Goal: Task Accomplishment & Management: Use online tool/utility

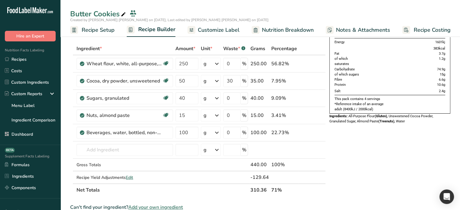
scroll to position [91, 0]
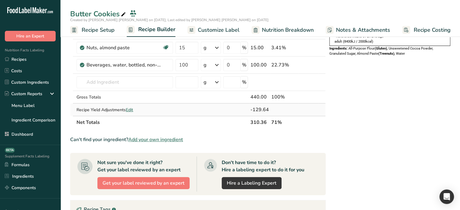
click at [131, 112] on div "Recipe Yield Adjustments Edit" at bounding box center [124, 110] width 96 height 6
click at [131, 110] on span "Edit" at bounding box center [129, 110] width 7 height 6
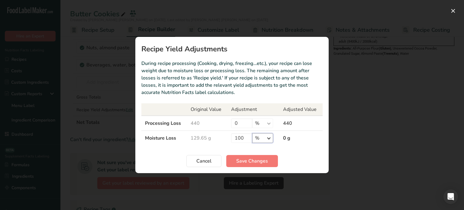
click at [272, 138] on select "% g ppm ug kg mg mcg lb oz" at bounding box center [262, 138] width 21 height 10
select select "0"
click at [252, 133] on select "% g ppm ug kg mg mcg lb oz" at bounding box center [262, 138] width 21 height 10
click at [259, 165] on button "Save Changes" at bounding box center [252, 161] width 52 height 12
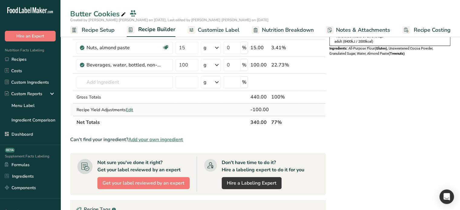
click at [129, 109] on span "Edit" at bounding box center [129, 110] width 7 height 6
select select "0"
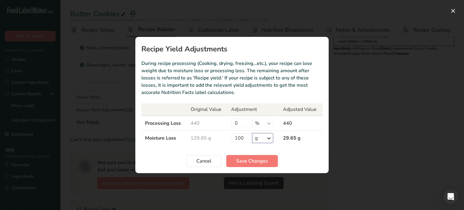
click at [268, 138] on select "% g ppm ug kg mg mcg lb oz" at bounding box center [262, 138] width 21 height 10
click at [272, 148] on section "Recipe Yield Adjustments During recipe processing (Cooking, drying, freezing…et…" at bounding box center [232, 105] width 194 height 136
click at [204, 160] on span "Cancel" at bounding box center [204, 161] width 15 height 7
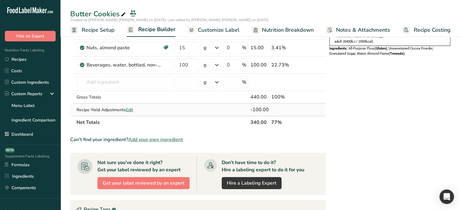
click at [132, 109] on span "Edit" at bounding box center [129, 110] width 7 height 6
select select "0"
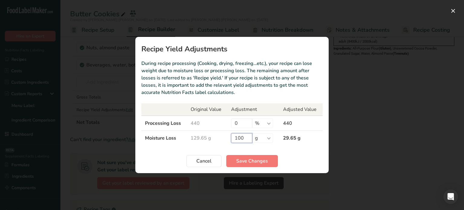
click at [249, 137] on input "100" at bounding box center [241, 138] width 21 height 10
type input "101"
click at [252, 164] on span "Save Changes" at bounding box center [252, 161] width 32 height 7
click at [244, 135] on input "101" at bounding box center [241, 138] width 21 height 10
click at [245, 157] on button "Save Changes" at bounding box center [252, 161] width 52 height 12
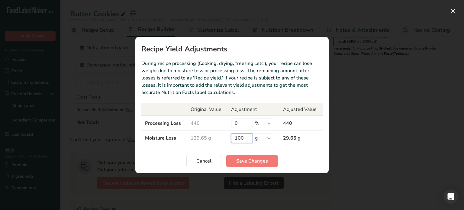
click at [244, 138] on input "100" at bounding box center [241, 138] width 21 height 10
type input "101"
click at [245, 159] on span "Save Changes" at bounding box center [252, 161] width 32 height 7
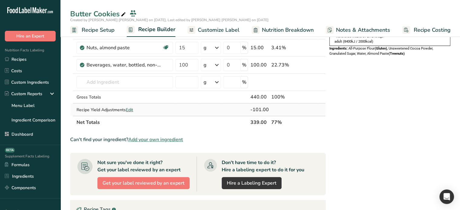
click at [130, 110] on span "Edit" at bounding box center [129, 110] width 7 height 6
select select "0"
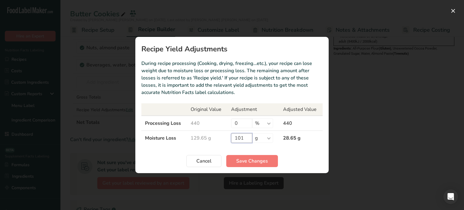
click at [247, 139] on input "101" at bounding box center [241, 138] width 21 height 10
type input "100"
click at [253, 155] on button "Save Changes" at bounding box center [252, 161] width 52 height 12
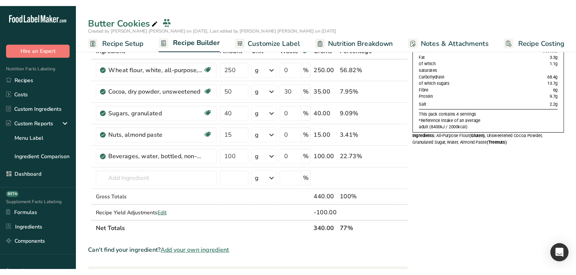
scroll to position [60, 0]
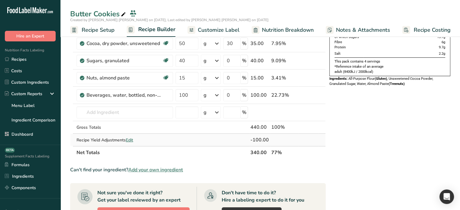
drag, startPoint x: 131, startPoint y: 139, endPoint x: 157, endPoint y: 135, distance: 26.9
click at [157, 135] on td "Recipe Yield Adjustments Edit" at bounding box center [124, 140] width 99 height 12
click at [132, 140] on span "Edit" at bounding box center [129, 140] width 7 height 6
select select "0"
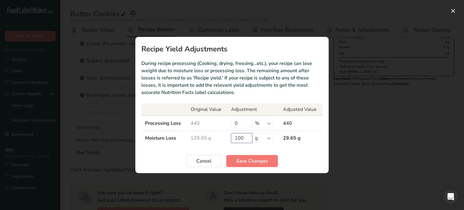
click at [244, 138] on input "100" at bounding box center [241, 138] width 21 height 10
type input "101"
click at [253, 161] on span "Save Changes" at bounding box center [252, 161] width 32 height 7
click at [260, 162] on span "Save Changes" at bounding box center [252, 161] width 32 height 7
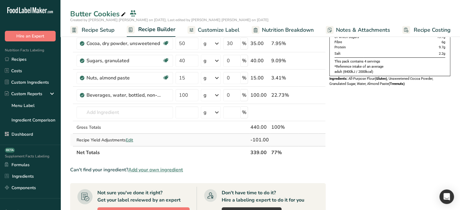
click at [130, 138] on span "Edit" at bounding box center [129, 140] width 7 height 6
select select "0"
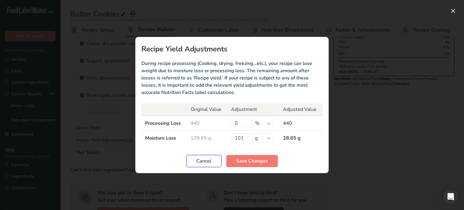
click at [199, 164] on span "Cancel" at bounding box center [204, 161] width 15 height 7
